Goal: Task Accomplishment & Management: Complete application form

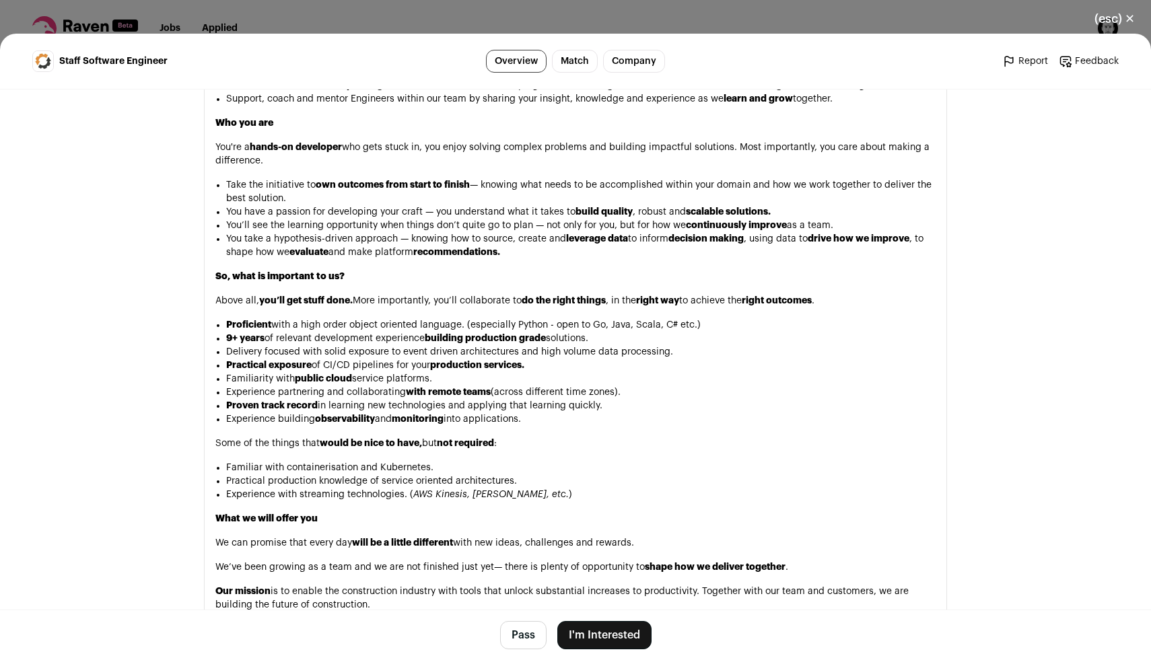
scroll to position [1222, 0]
click at [599, 639] on button "I'm Interested" at bounding box center [604, 635] width 94 height 28
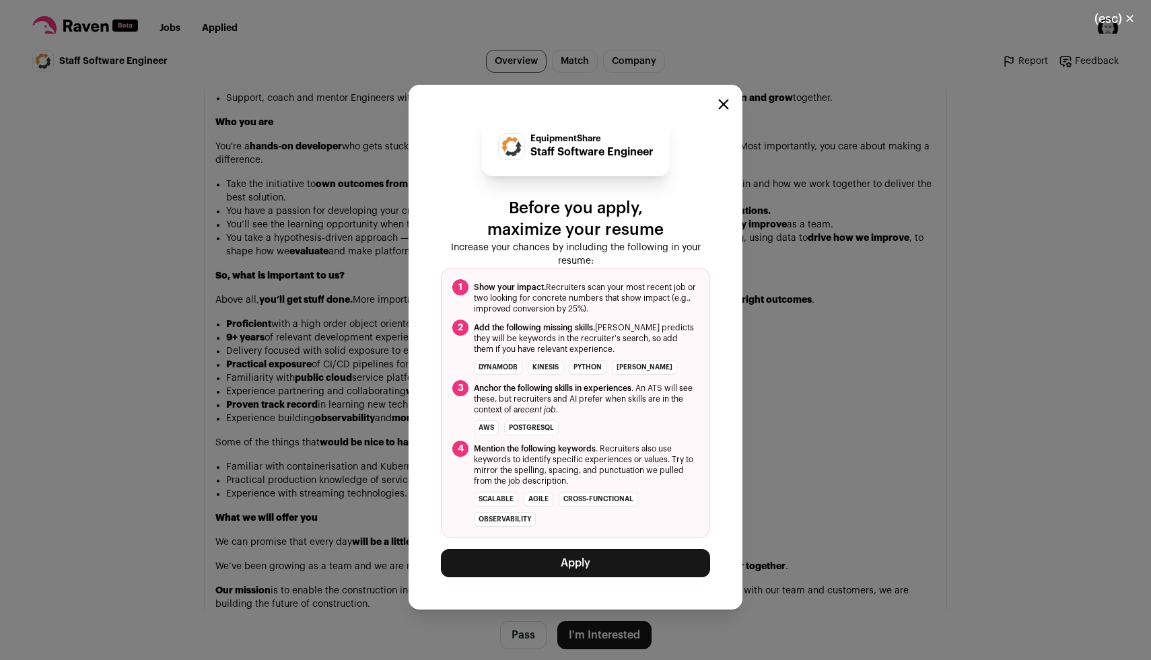
click at [568, 565] on button "Apply" at bounding box center [575, 563] width 269 height 28
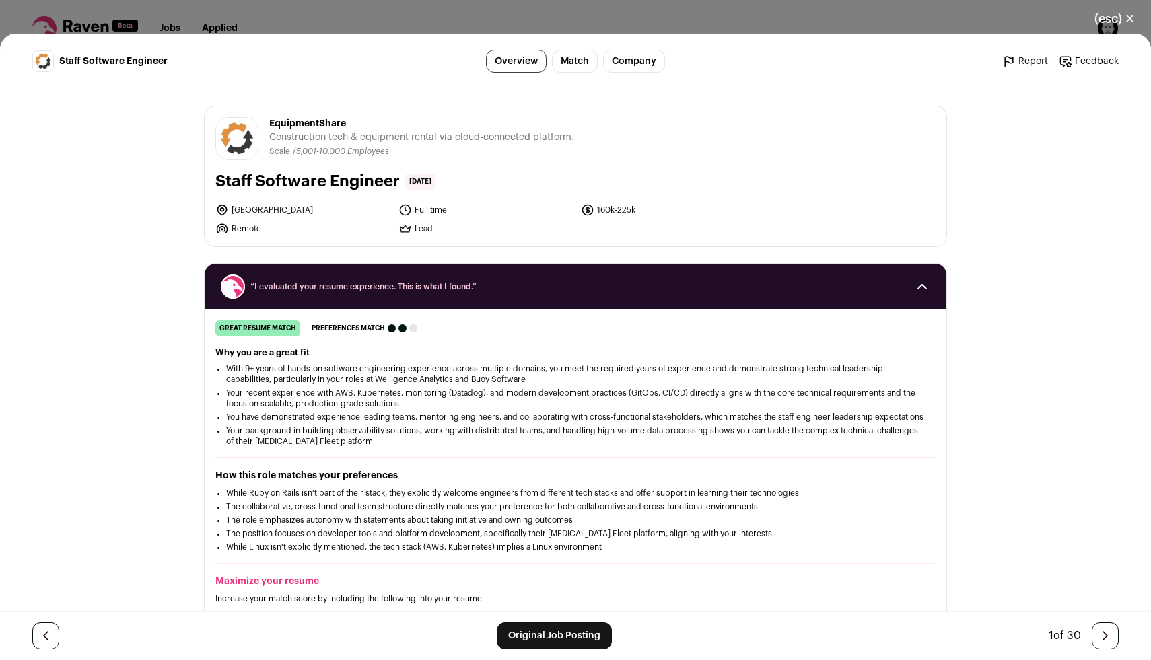
click at [370, 13] on div "(esc) ✕ Staff Software Engineer Overview Match Company Report Feedback Report F…" at bounding box center [575, 330] width 1151 height 660
